Goal: Transaction & Acquisition: Book appointment/travel/reservation

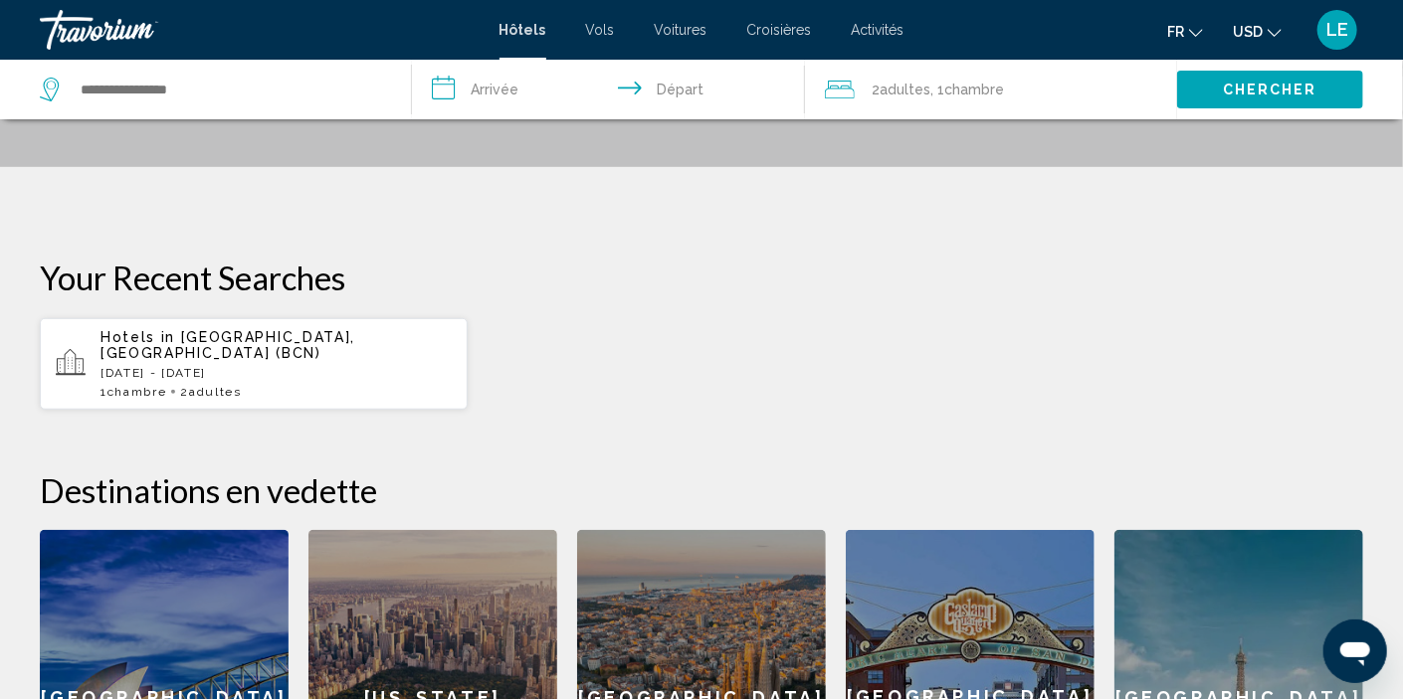
scroll to position [398, 0]
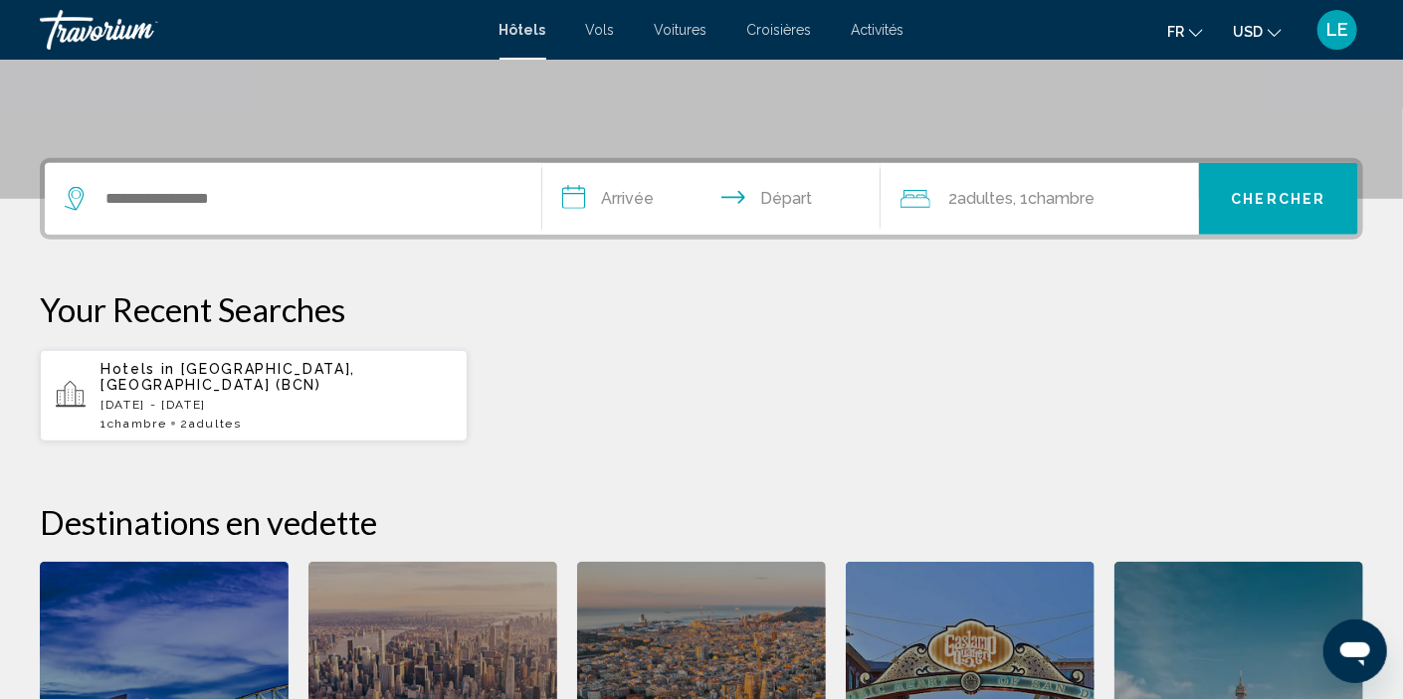
click at [160, 398] on p "[DATE] - [DATE]" at bounding box center [275, 405] width 351 height 14
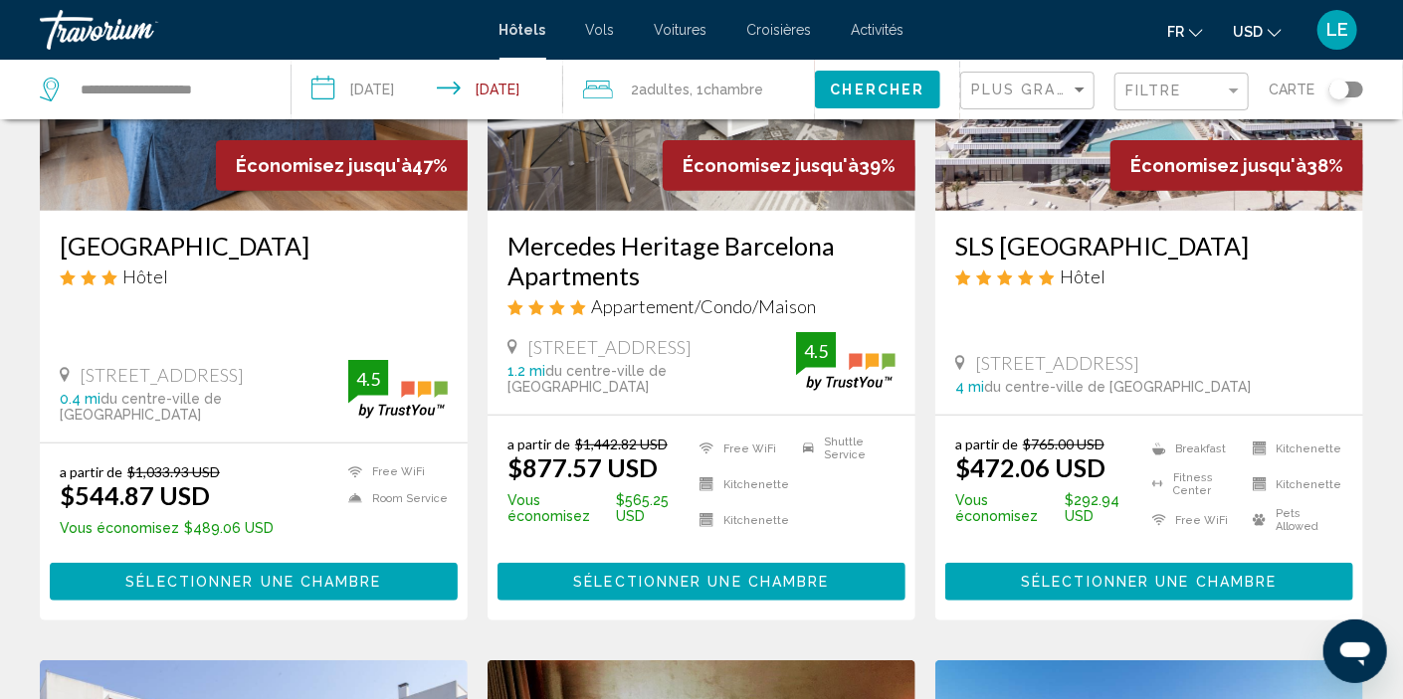
scroll to position [298, 0]
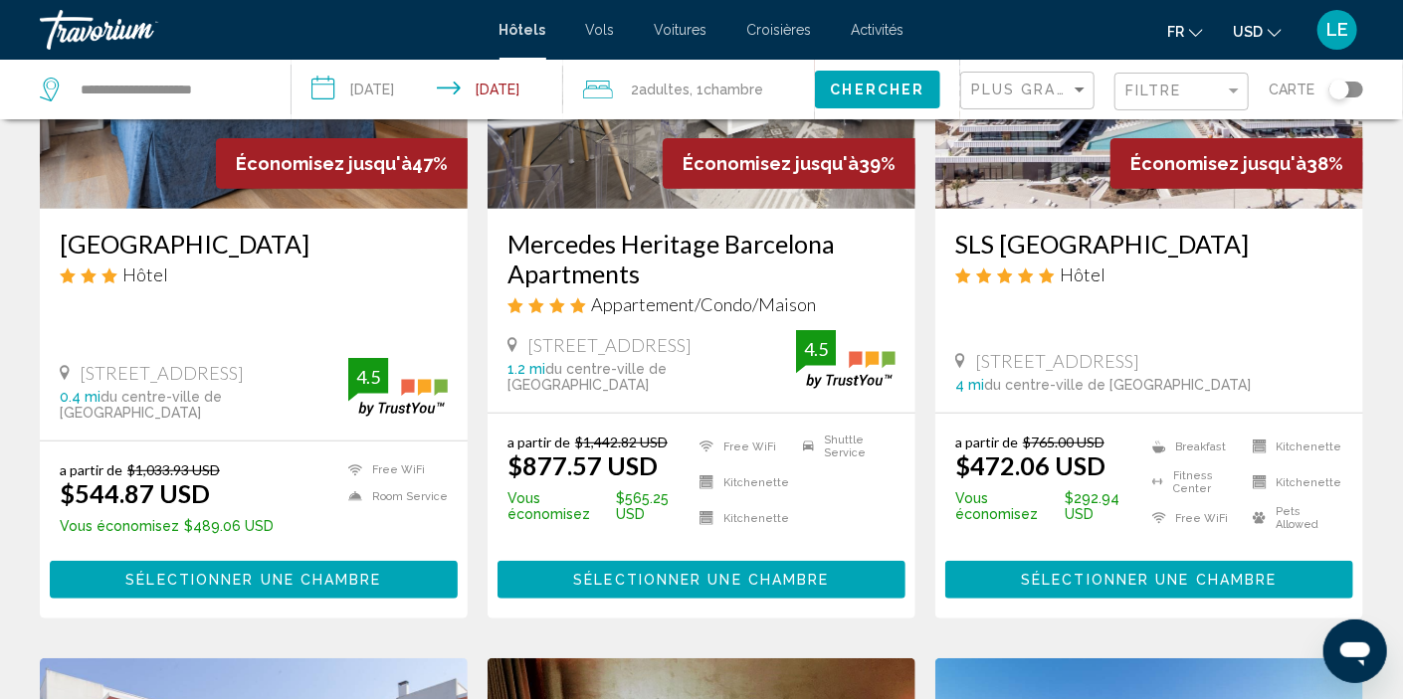
drag, startPoint x: 681, startPoint y: 226, endPoint x: 673, endPoint y: 233, distance: 10.6
click at [681, 226] on div "Mercedes Heritage Barcelona Apartments Appartement/Condo/Maison [STREET_ADDRESS…" at bounding box center [702, 311] width 428 height 204
click at [656, 238] on h3 "Mercedes Heritage Barcelona Apartments" at bounding box center [701, 259] width 388 height 60
